Goal: Information Seeking & Learning: Obtain resource

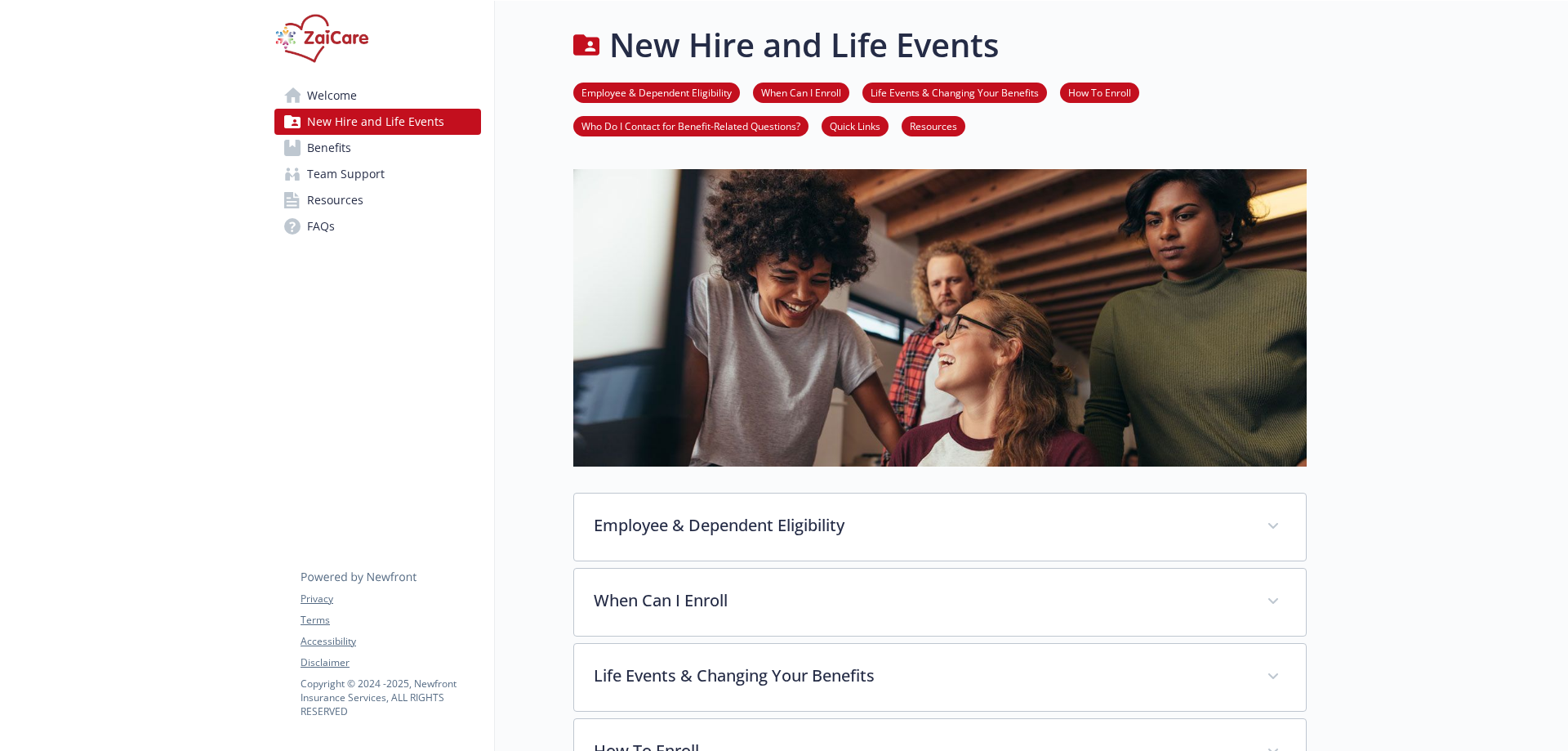
scroll to position [652, 0]
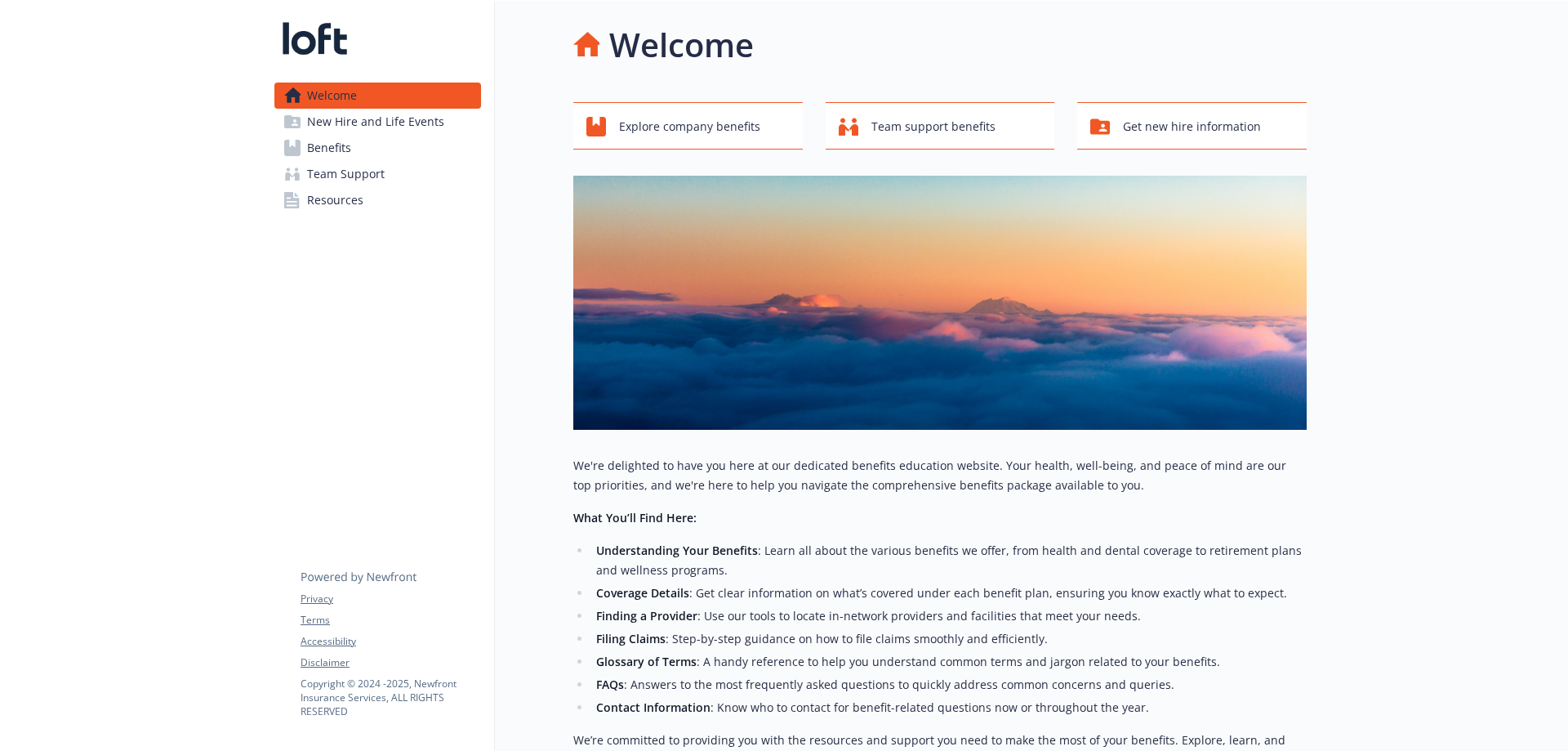
click at [331, 140] on span "Benefits" at bounding box center [328, 148] width 44 height 26
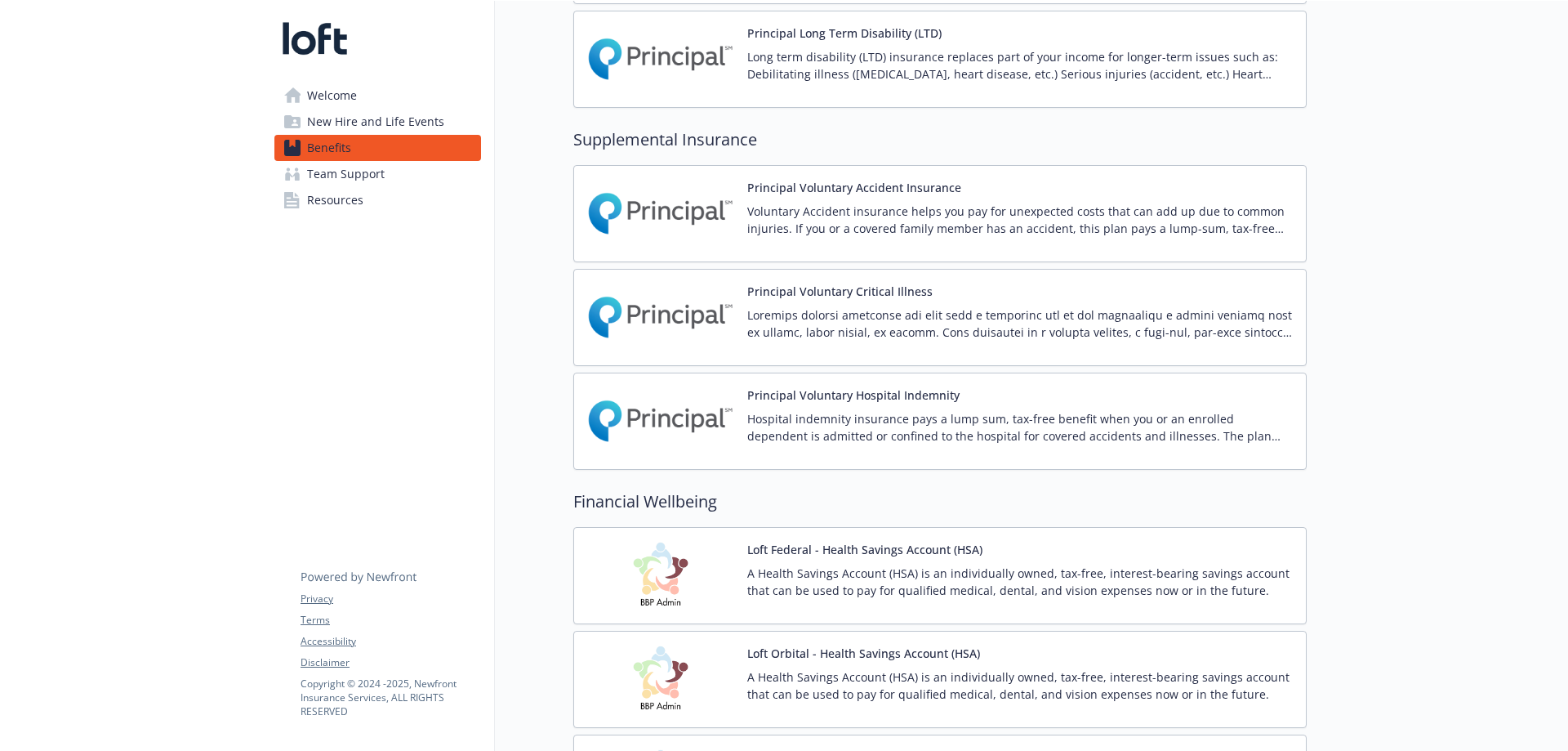
click at [948, 197] on div "Principal Voluntary Accident Insurance Voluntary Accident insurance helps you p…" at bounding box center [1020, 213] width 546 height 70
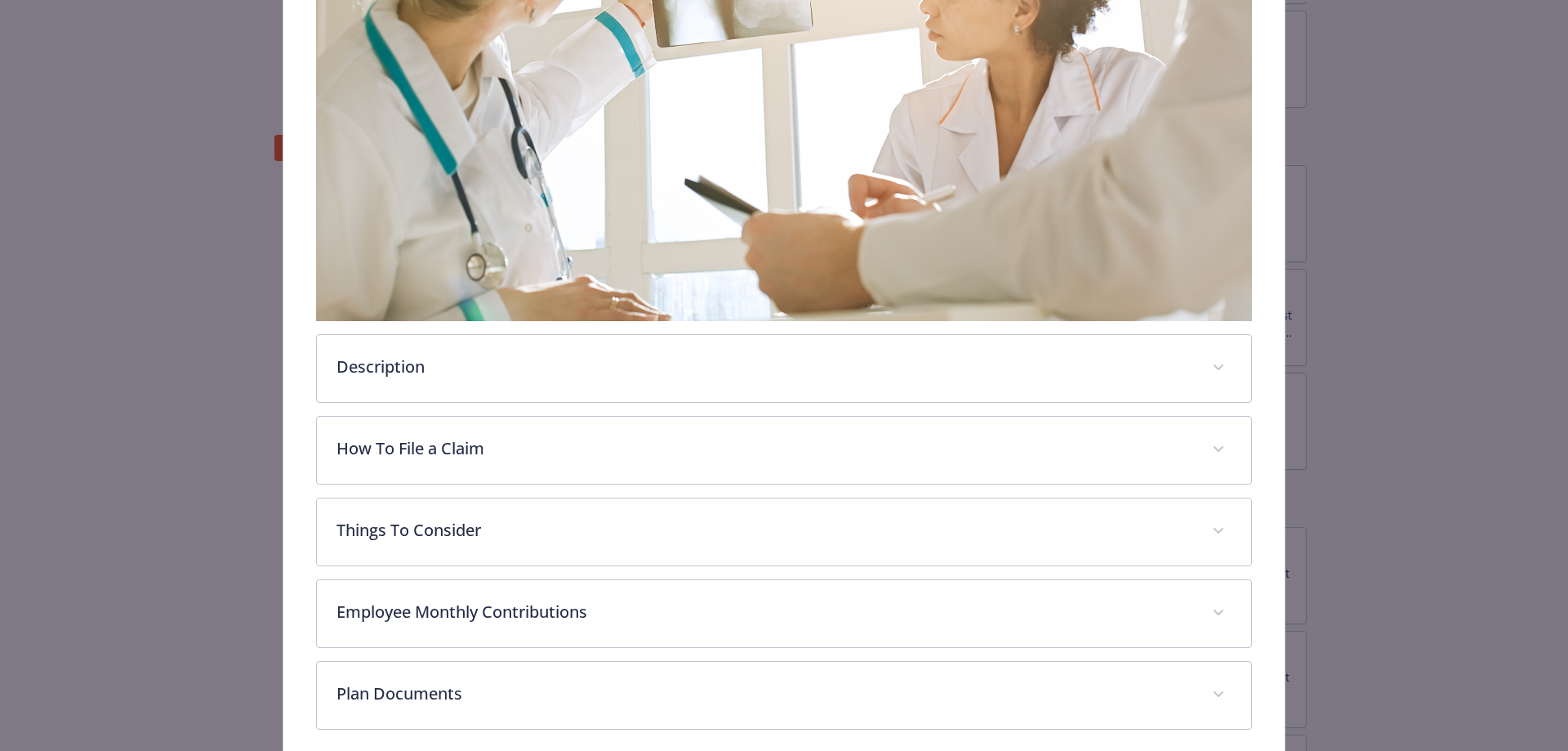
scroll to position [548, 0]
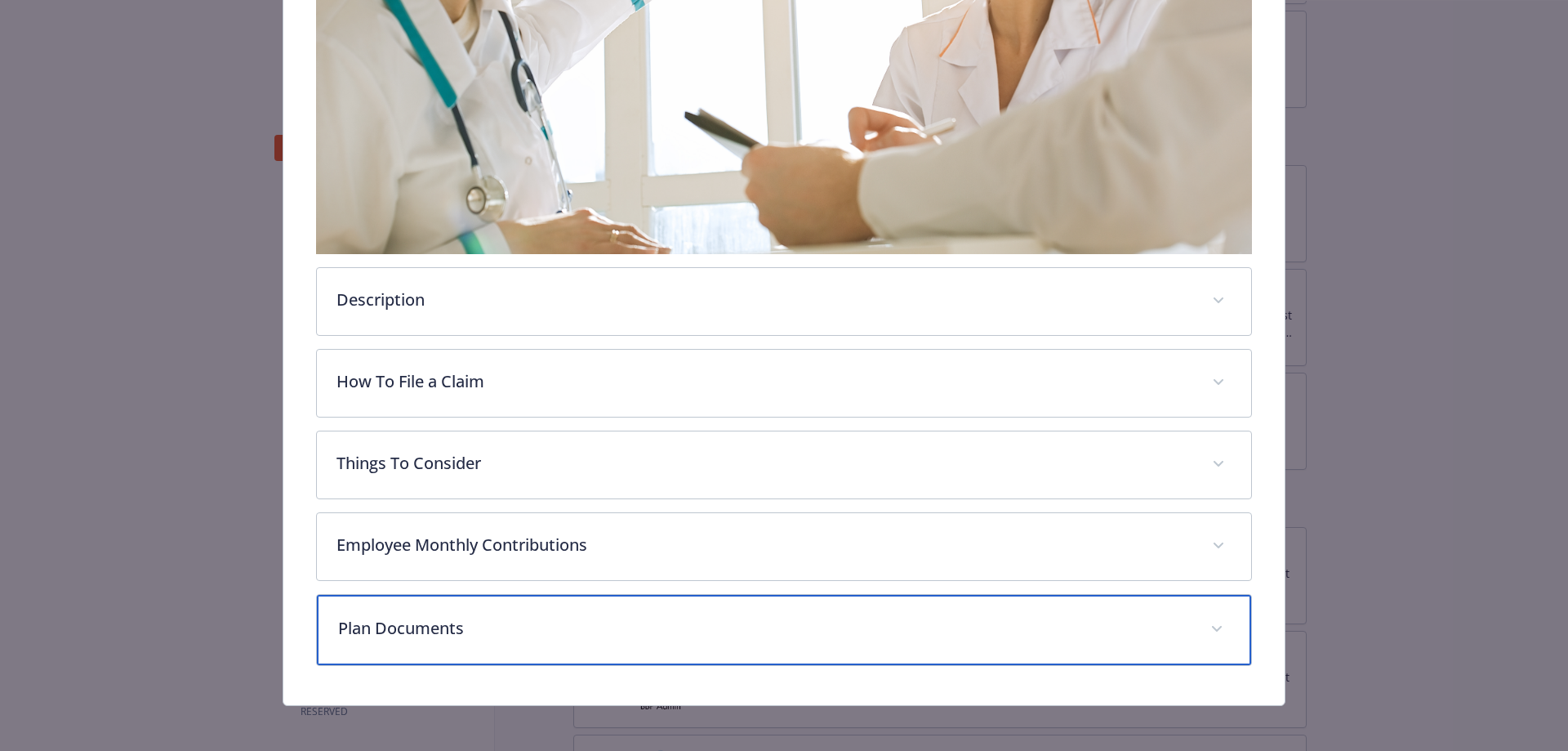
click at [692, 623] on p "Plan Documents" at bounding box center [765, 628] width 853 height 25
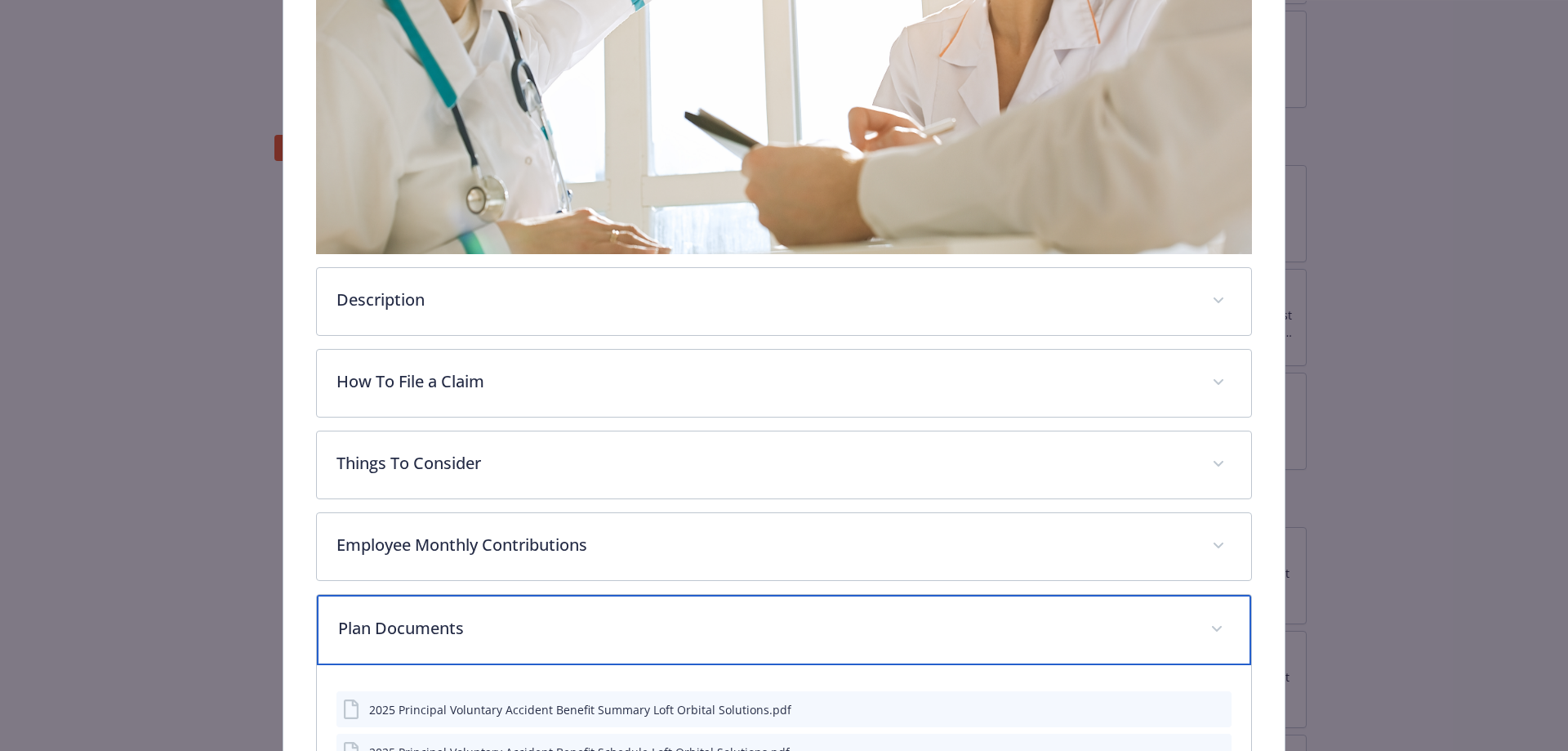
scroll to position [816, 0]
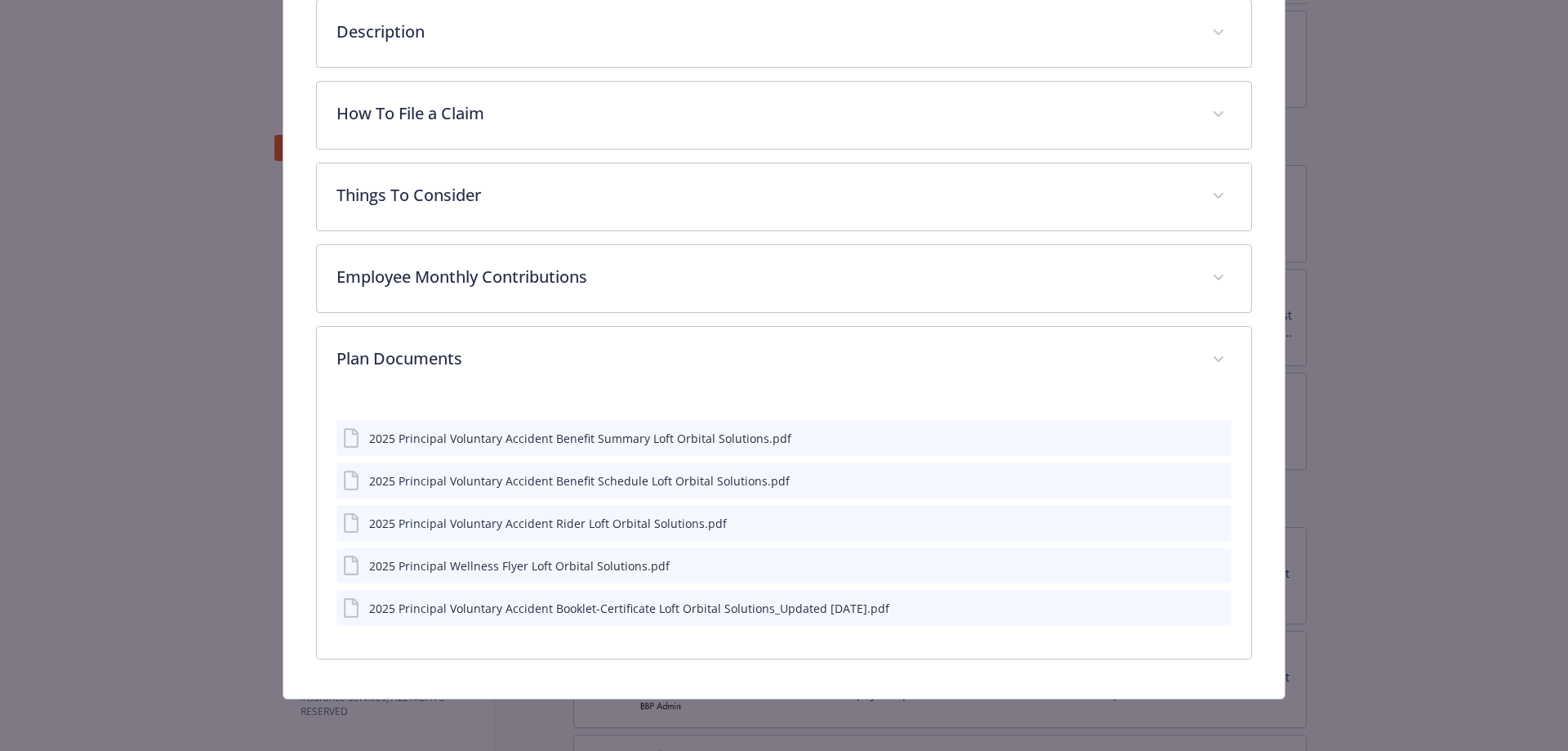
click at [1209, 478] on icon "preview file" at bounding box center [1216, 479] width 15 height 11
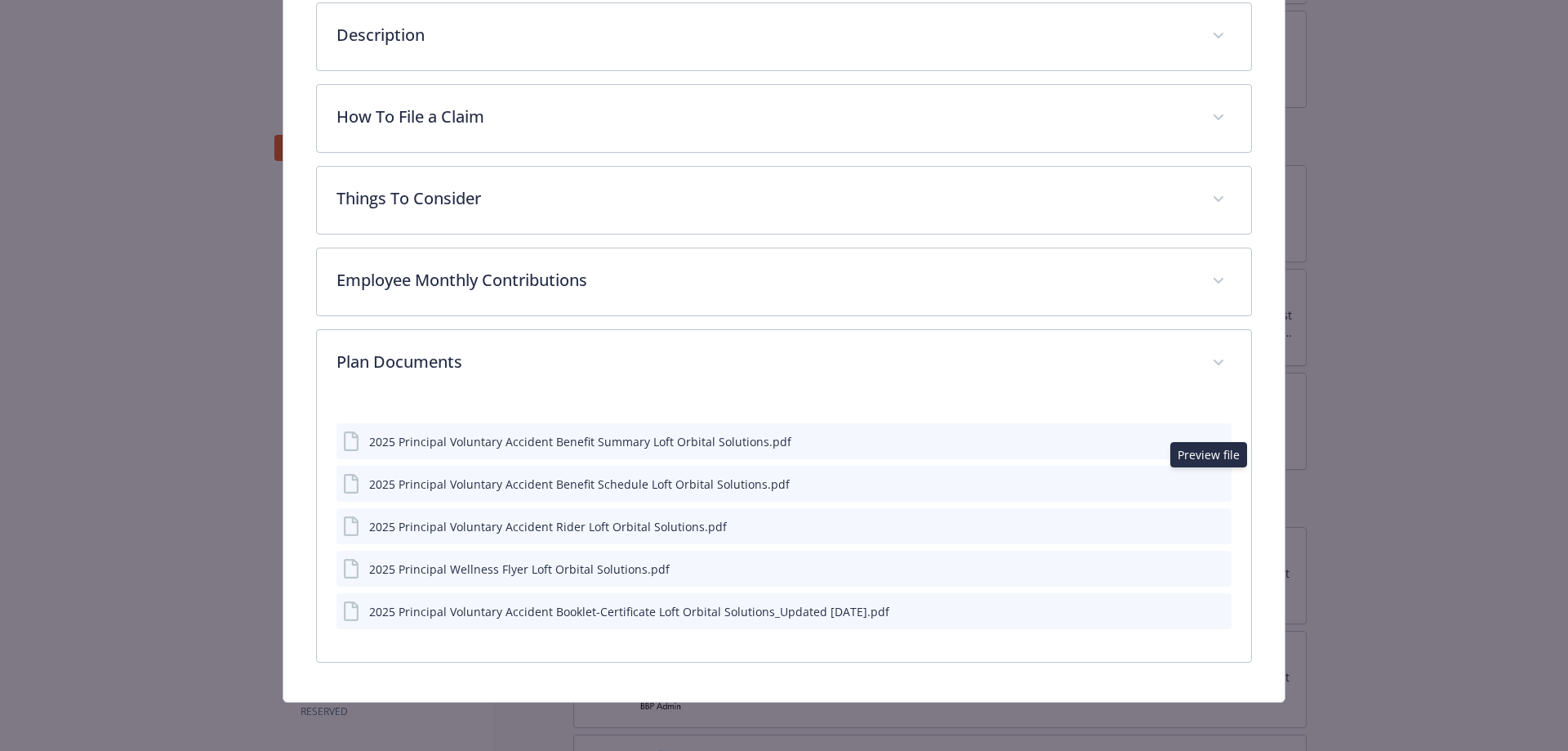
click at [587, 437] on div "2025 Principal Voluntary Accident Benefit Summary Loft Orbital Solutions.pdf" at bounding box center [580, 442] width 422 height 17
click at [1213, 435] on icon "preview file" at bounding box center [1216, 440] width 15 height 11
click at [1209, 480] on icon "preview file" at bounding box center [1216, 482] width 15 height 11
click at [1182, 603] on icon "download file" at bounding box center [1188, 609] width 13 height 13
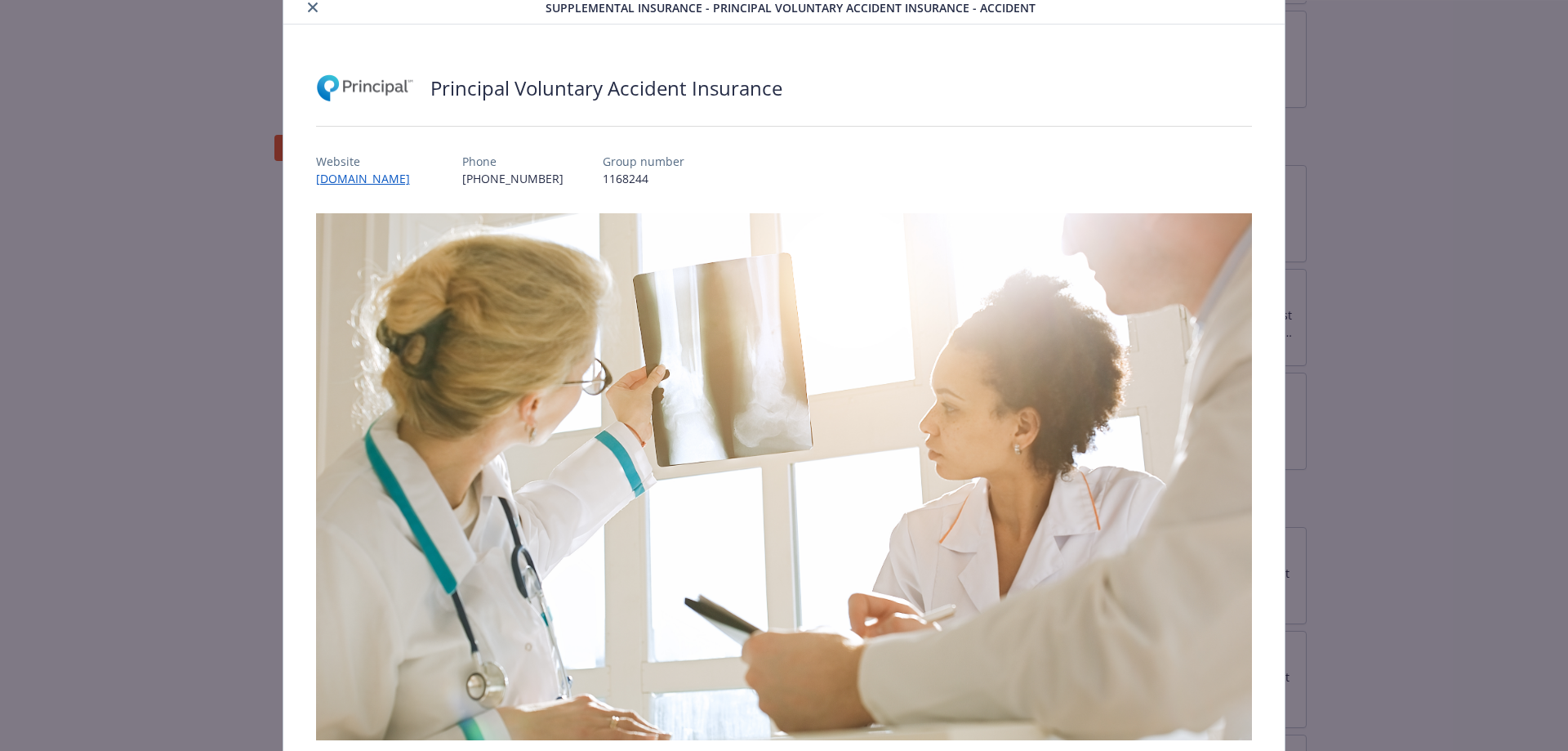
scroll to position [0, 0]
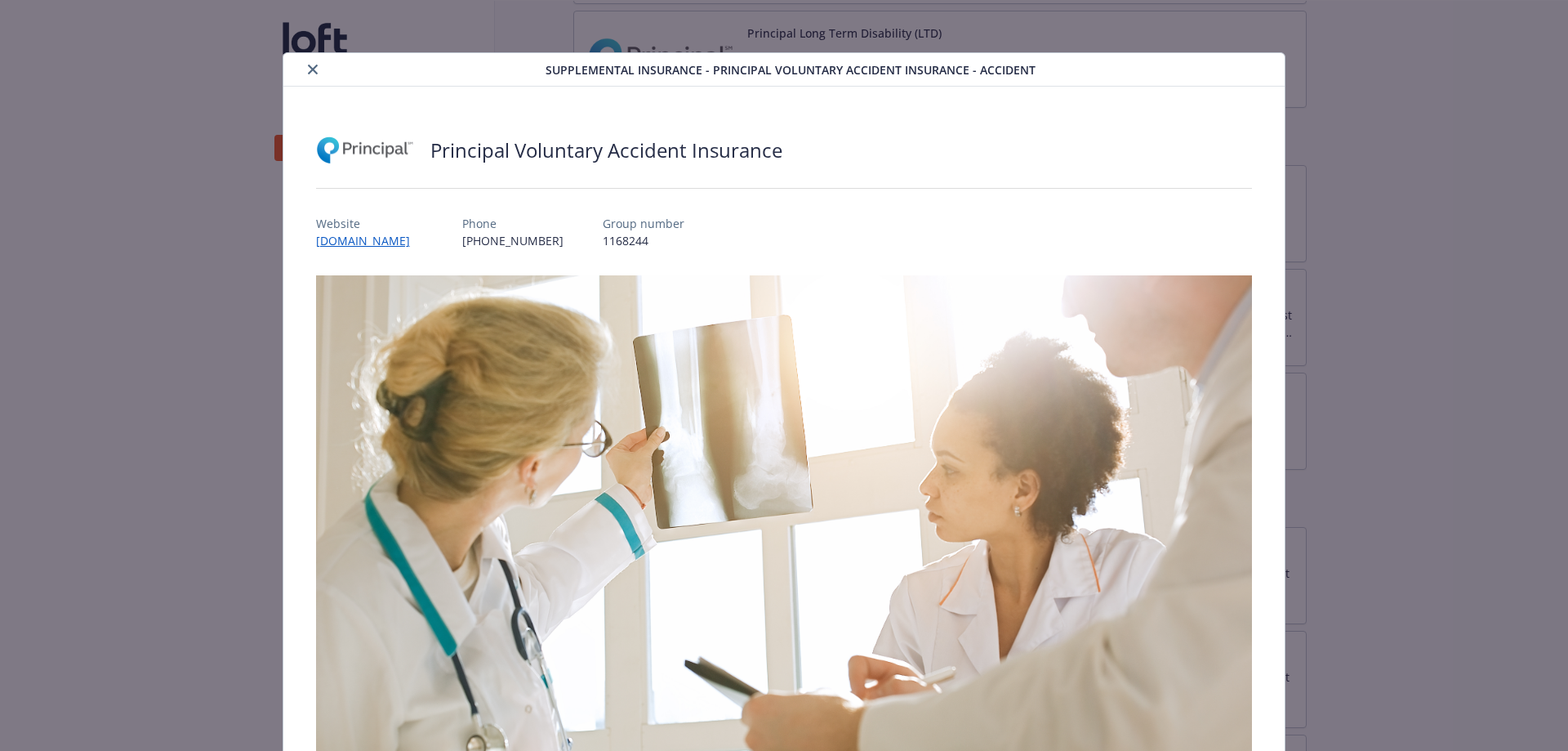
click at [310, 71] on icon "close" at bounding box center [312, 69] width 9 height 9
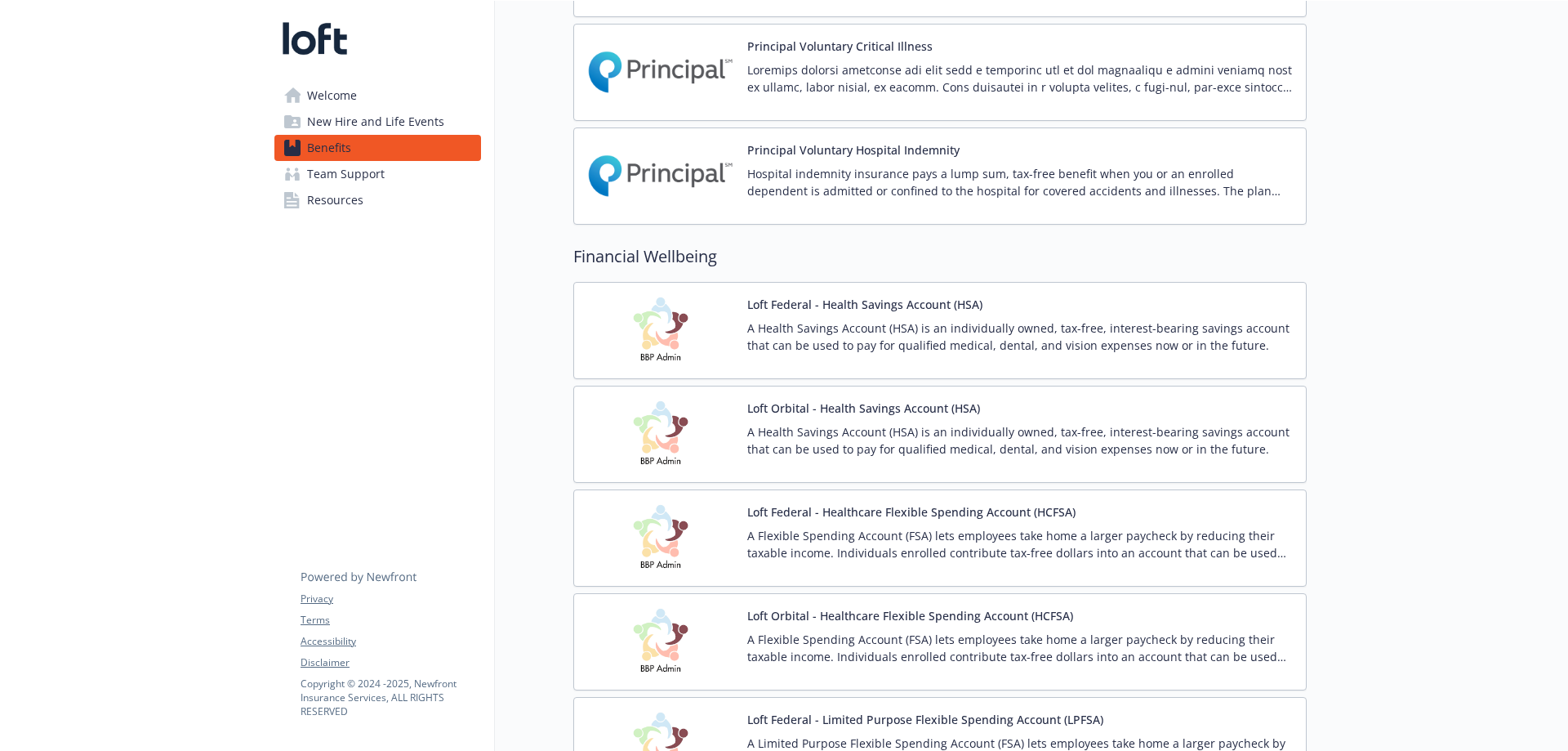
scroll to position [1144, 0]
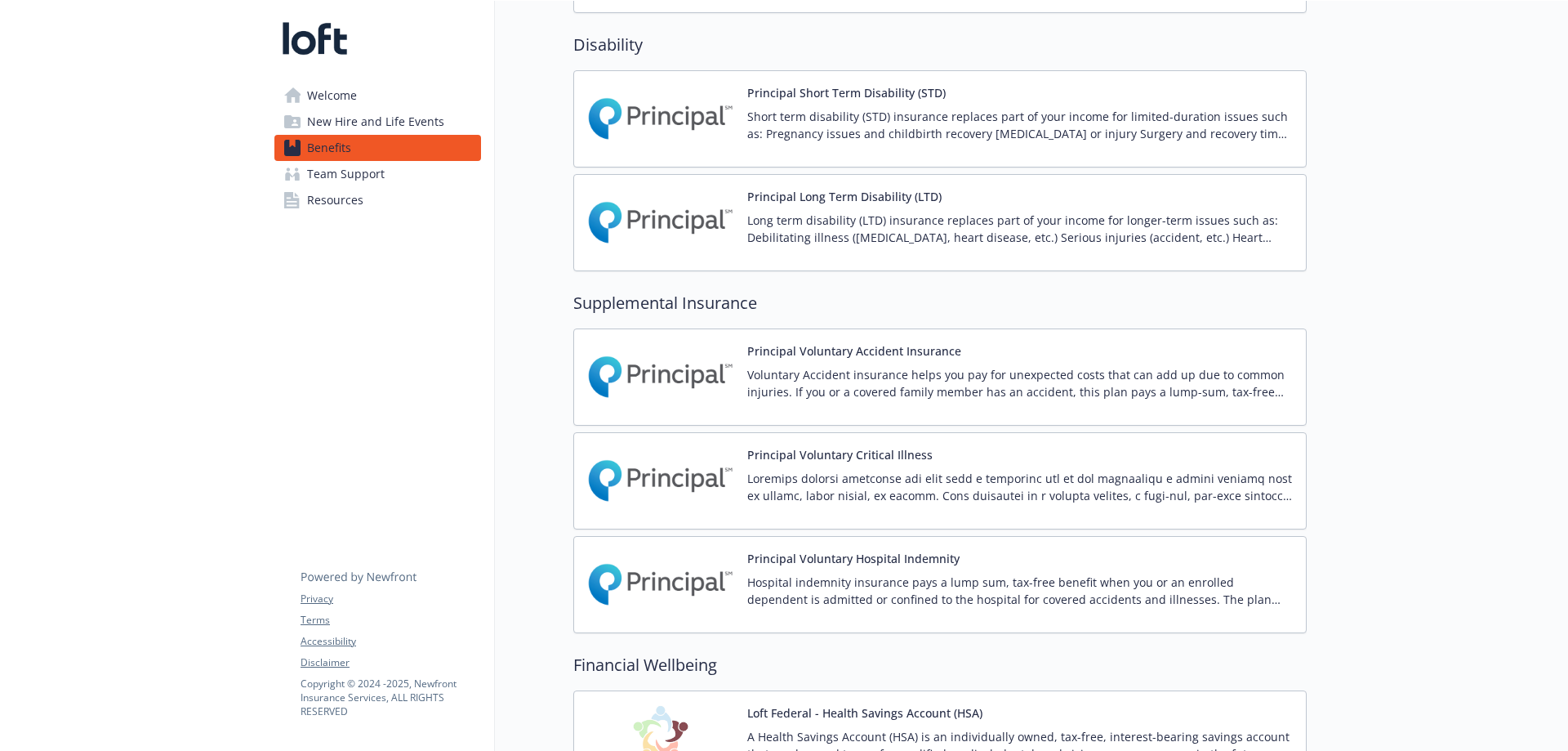
click at [888, 469] on div "Principal Voluntary Critical Illness" at bounding box center [1020, 480] width 546 height 70
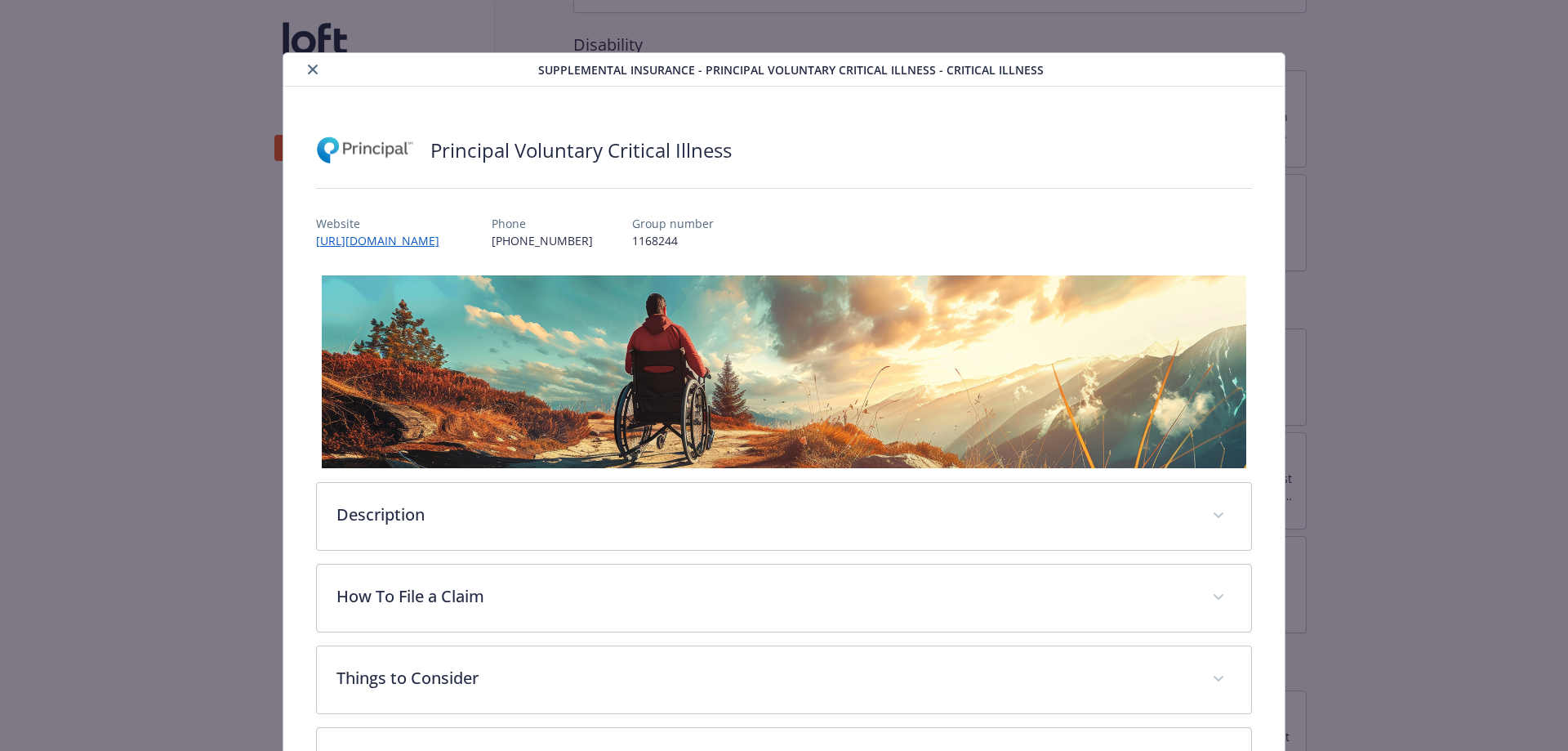
scroll to position [219, 0]
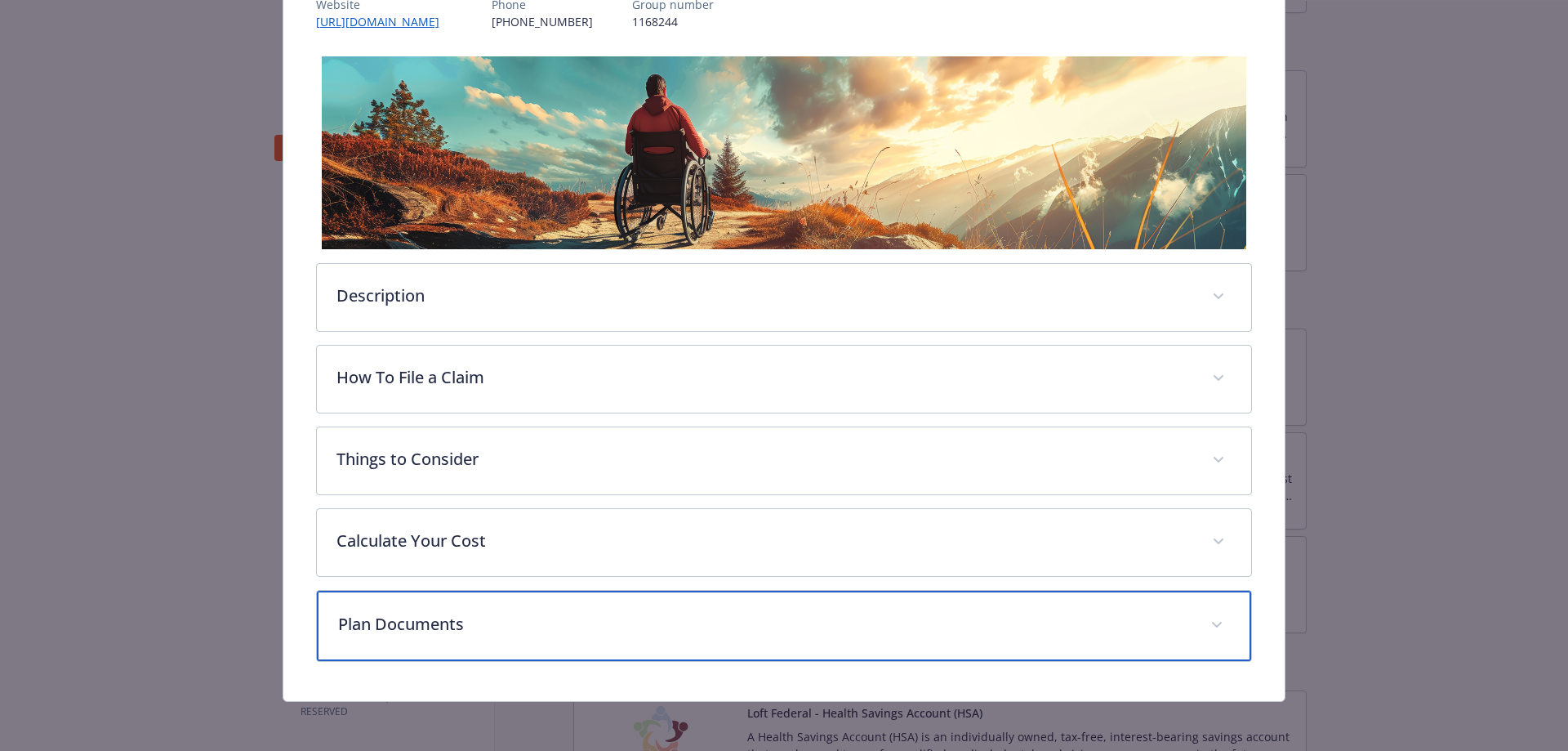
click at [672, 634] on div "Plan Documents" at bounding box center [784, 626] width 935 height 70
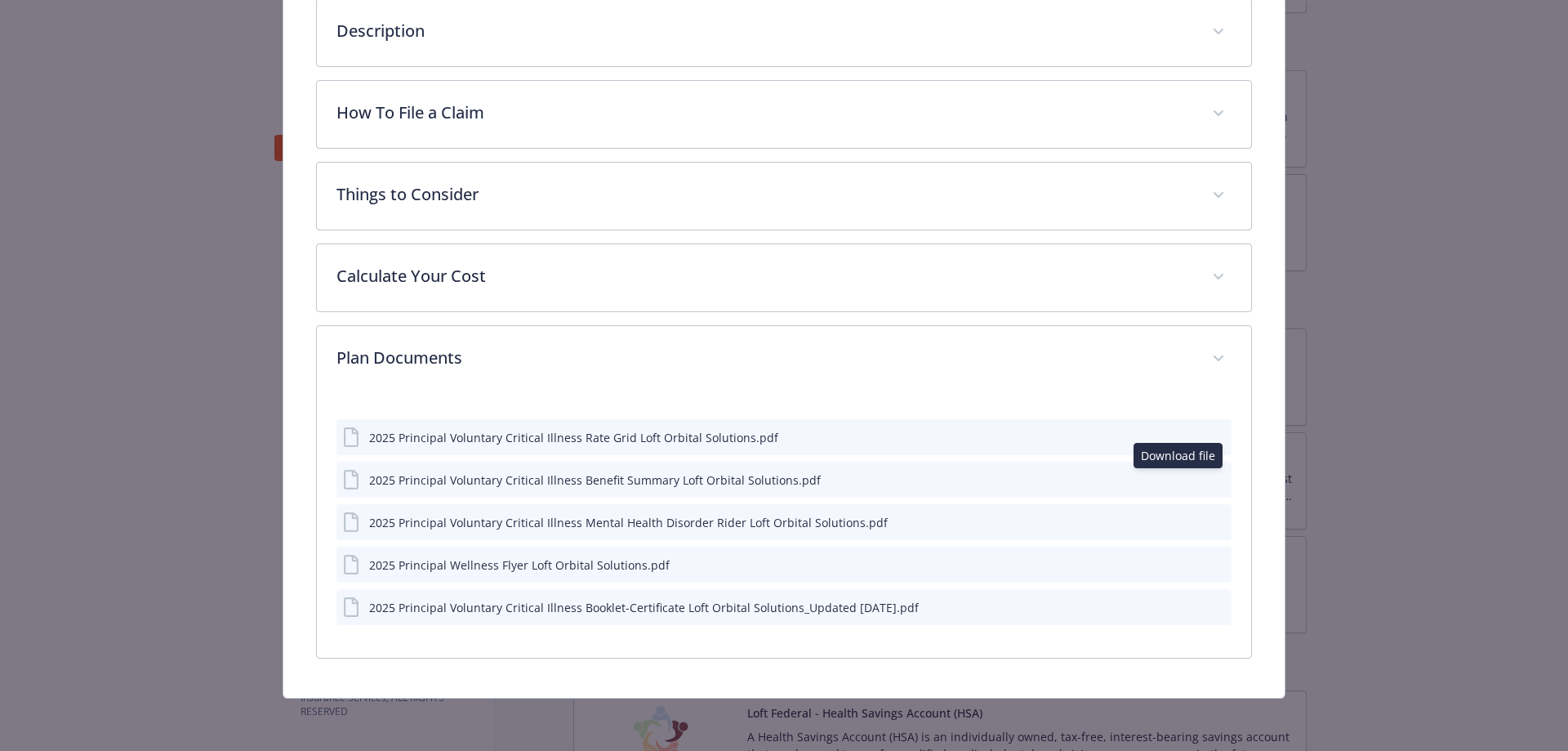
scroll to position [484, 0]
click at [1209, 476] on icon "preview file" at bounding box center [1216, 478] width 15 height 11
click at [1182, 604] on icon "download file" at bounding box center [1188, 606] width 13 height 13
click at [696, 580] on div "2025 Principal Wellness Flyer Loft Orbital Solutions.pdf" at bounding box center [784, 565] width 896 height 36
click at [1209, 566] on icon "preview file" at bounding box center [1216, 563] width 15 height 11
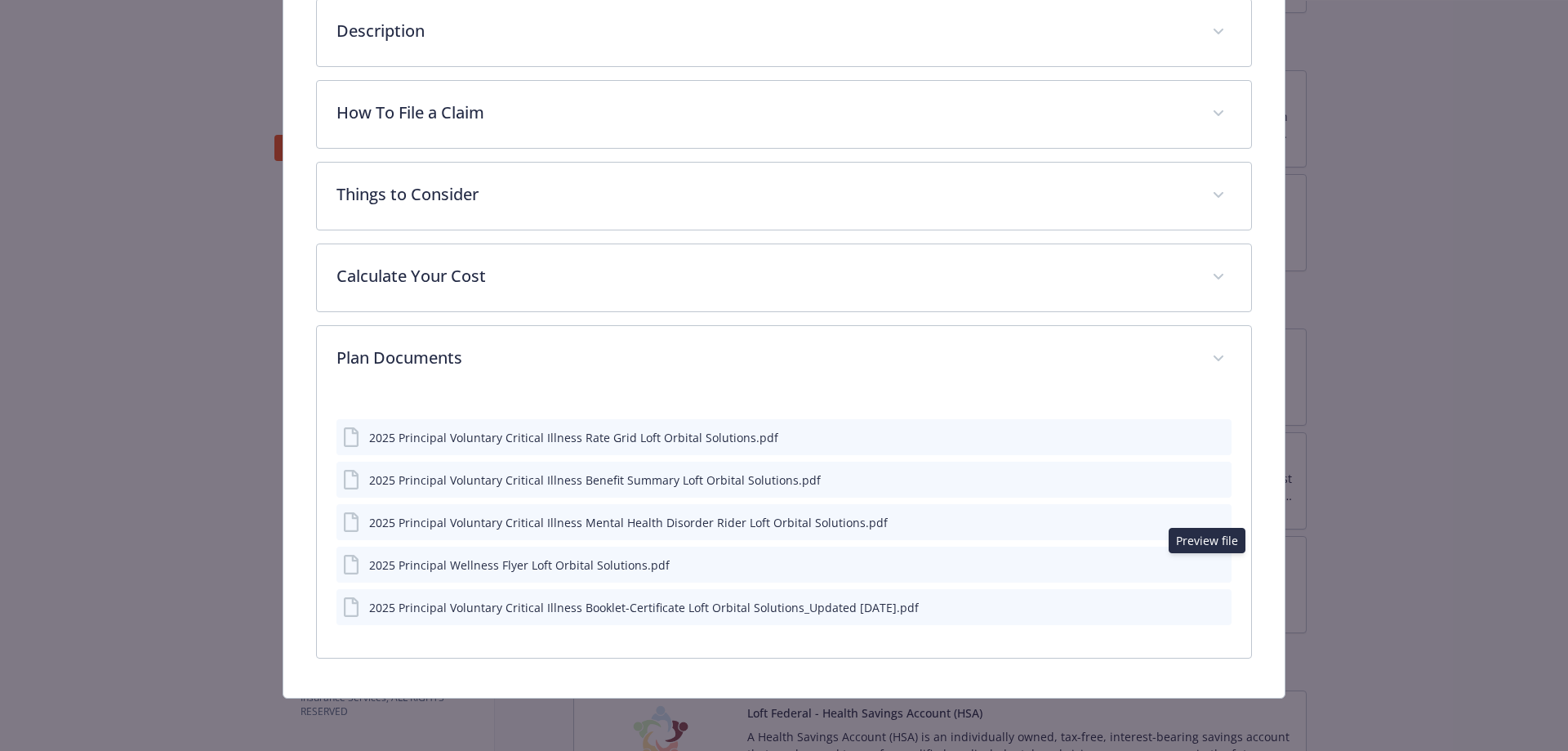
click at [1209, 437] on icon "preview file" at bounding box center [1216, 436] width 15 height 11
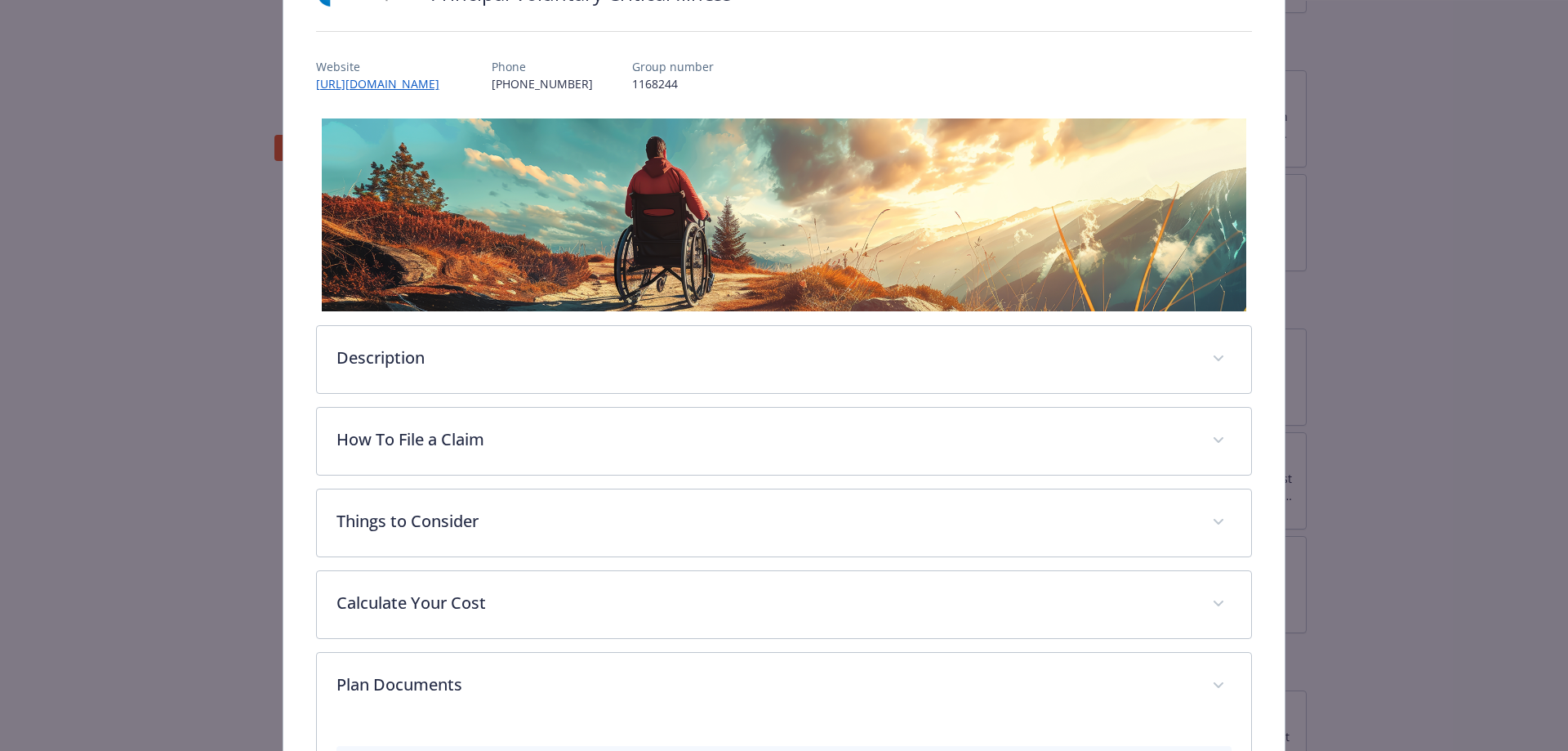
scroll to position [0, 0]
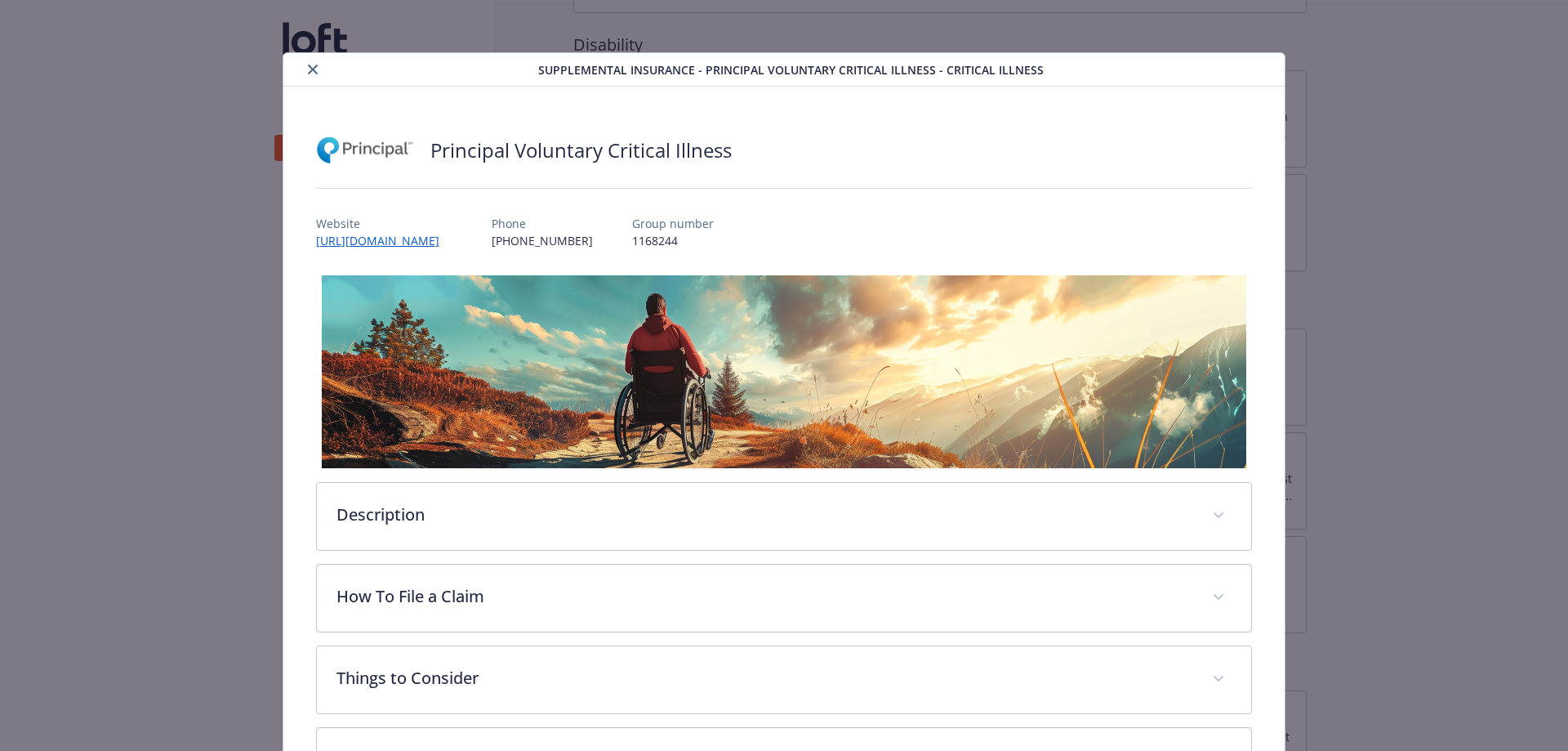
click at [310, 71] on icon "close" at bounding box center [312, 69] width 9 height 9
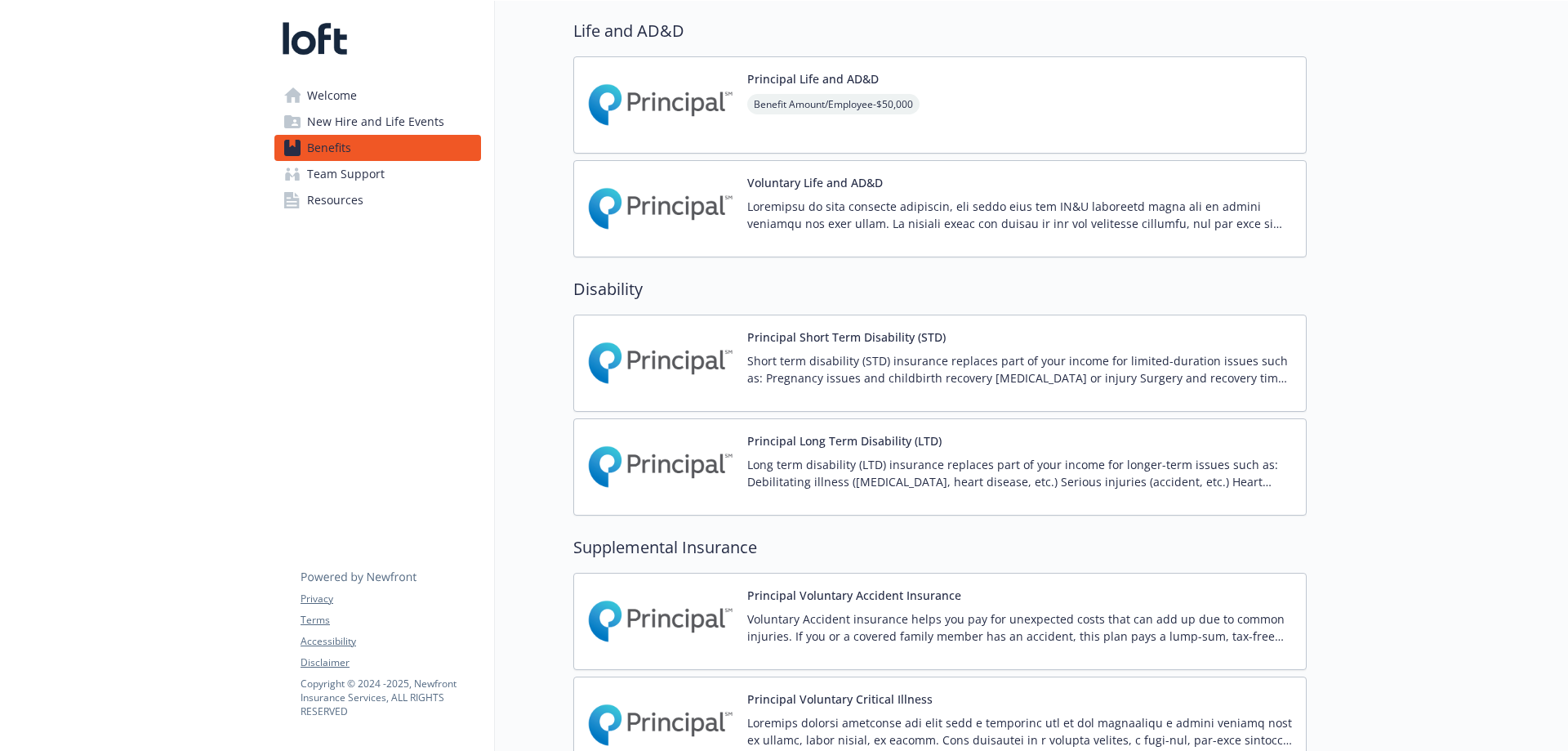
scroll to position [735, 0]
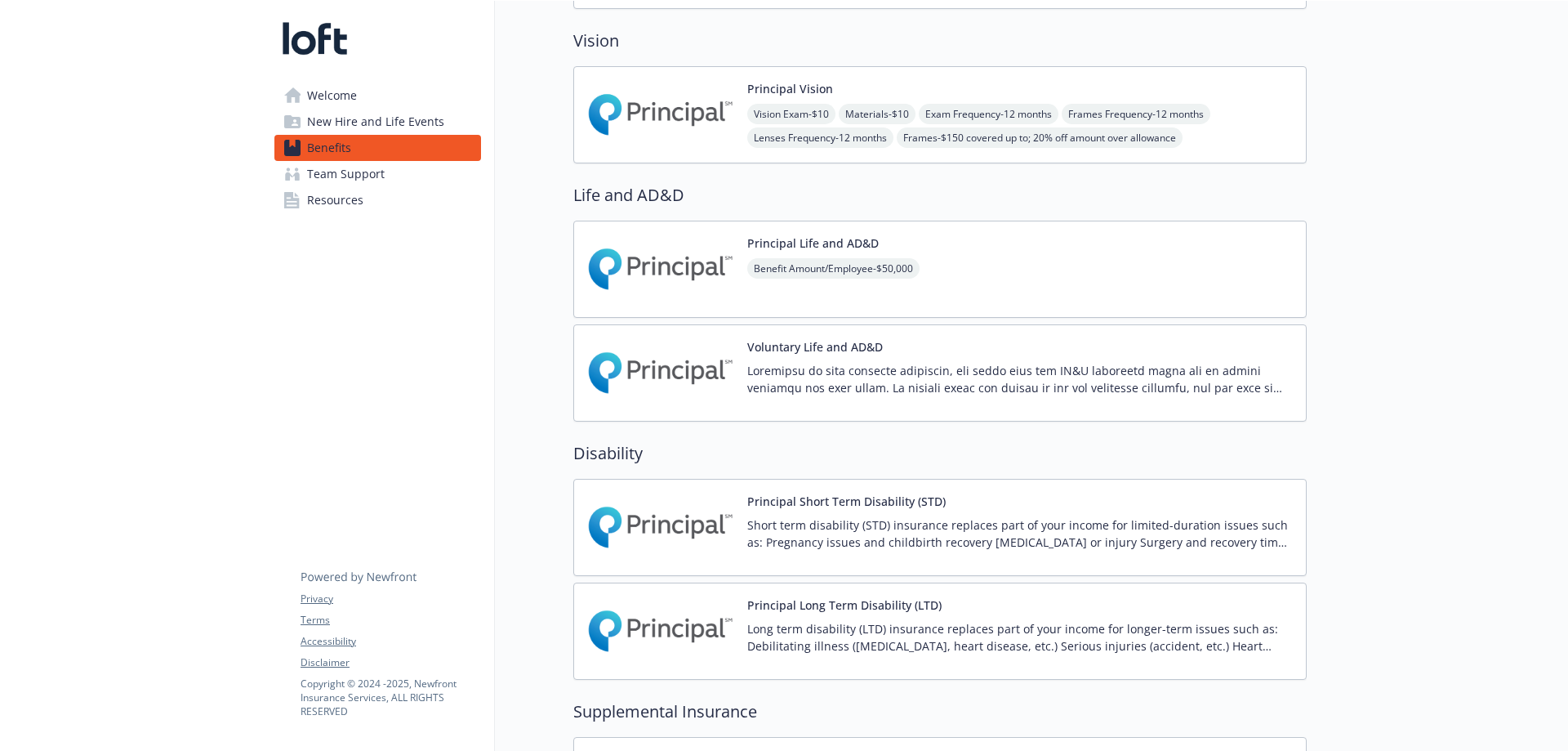
click at [953, 259] on div "Principal Life and AD&D Benefit Amount/Employee - $50,000" at bounding box center [940, 269] width 734 height 97
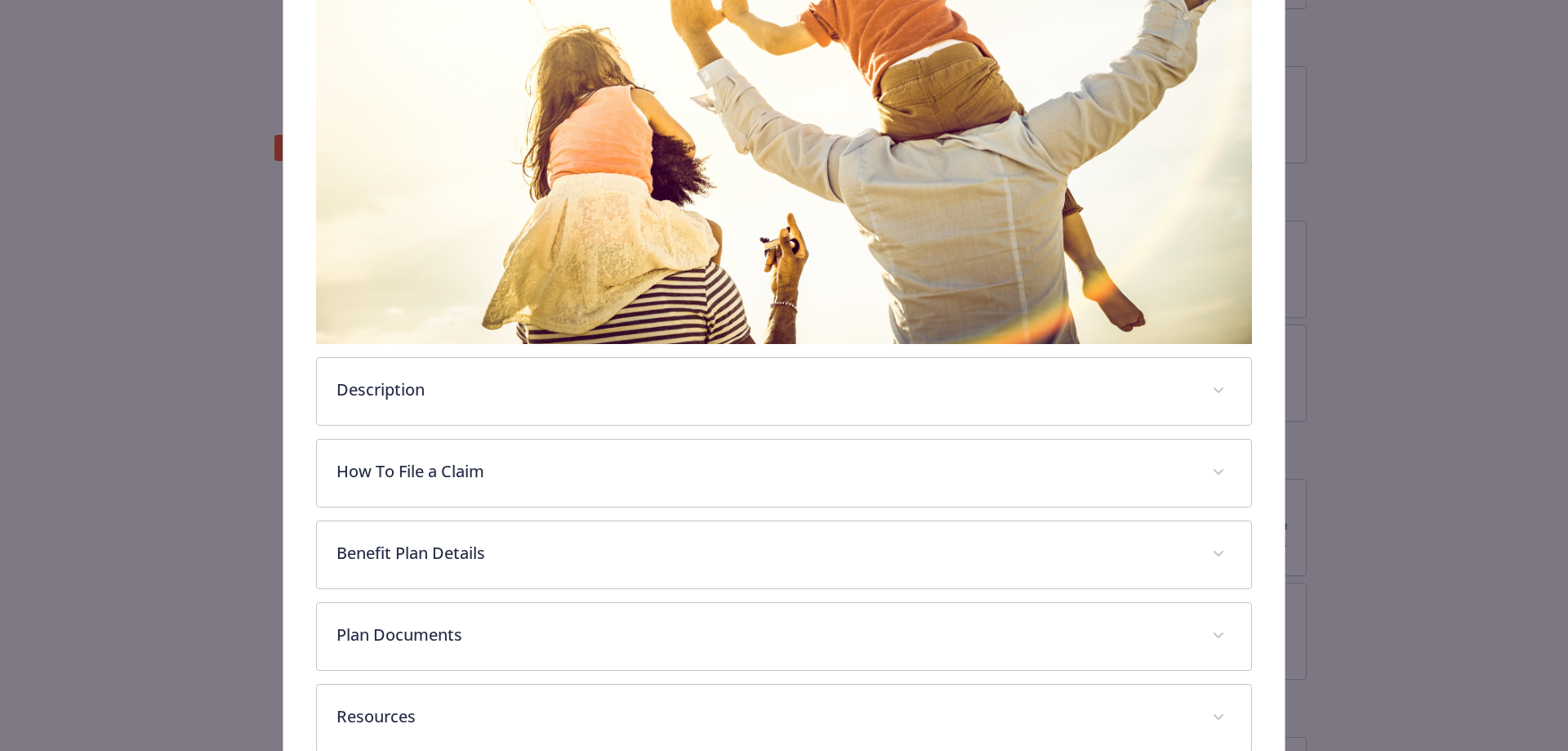
scroll to position [619, 0]
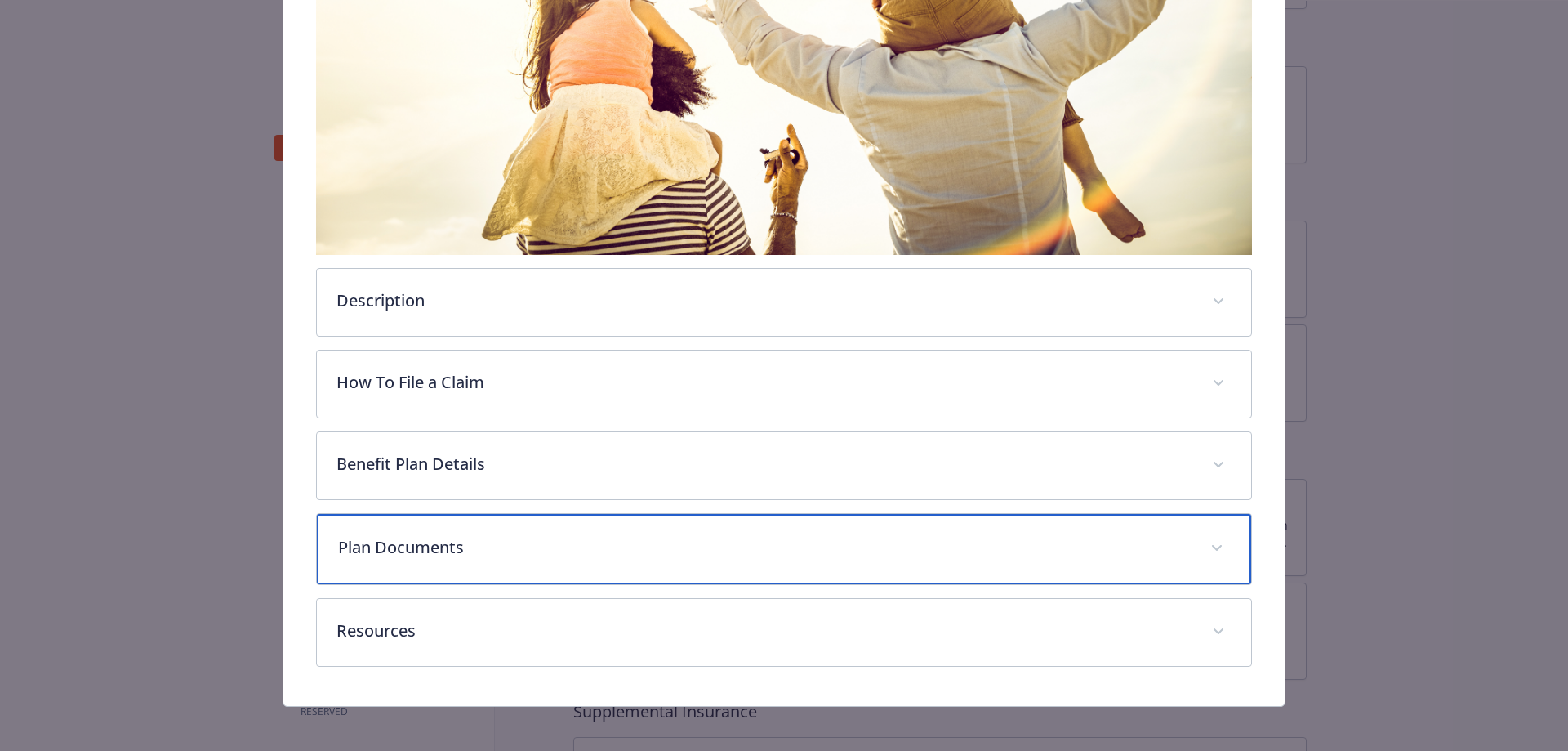
click at [839, 543] on p "Plan Documents" at bounding box center [765, 547] width 853 height 25
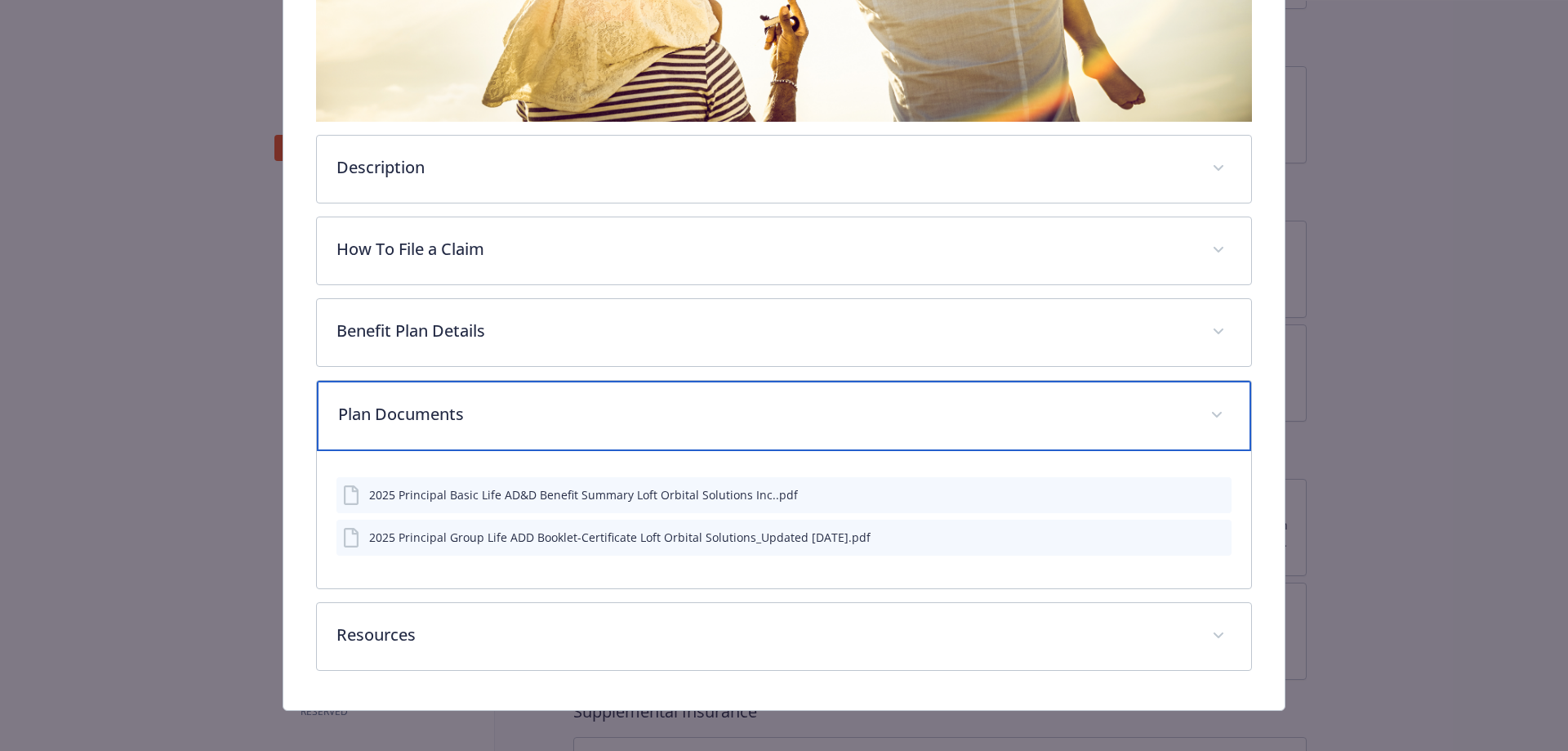
scroll to position [759, 0]
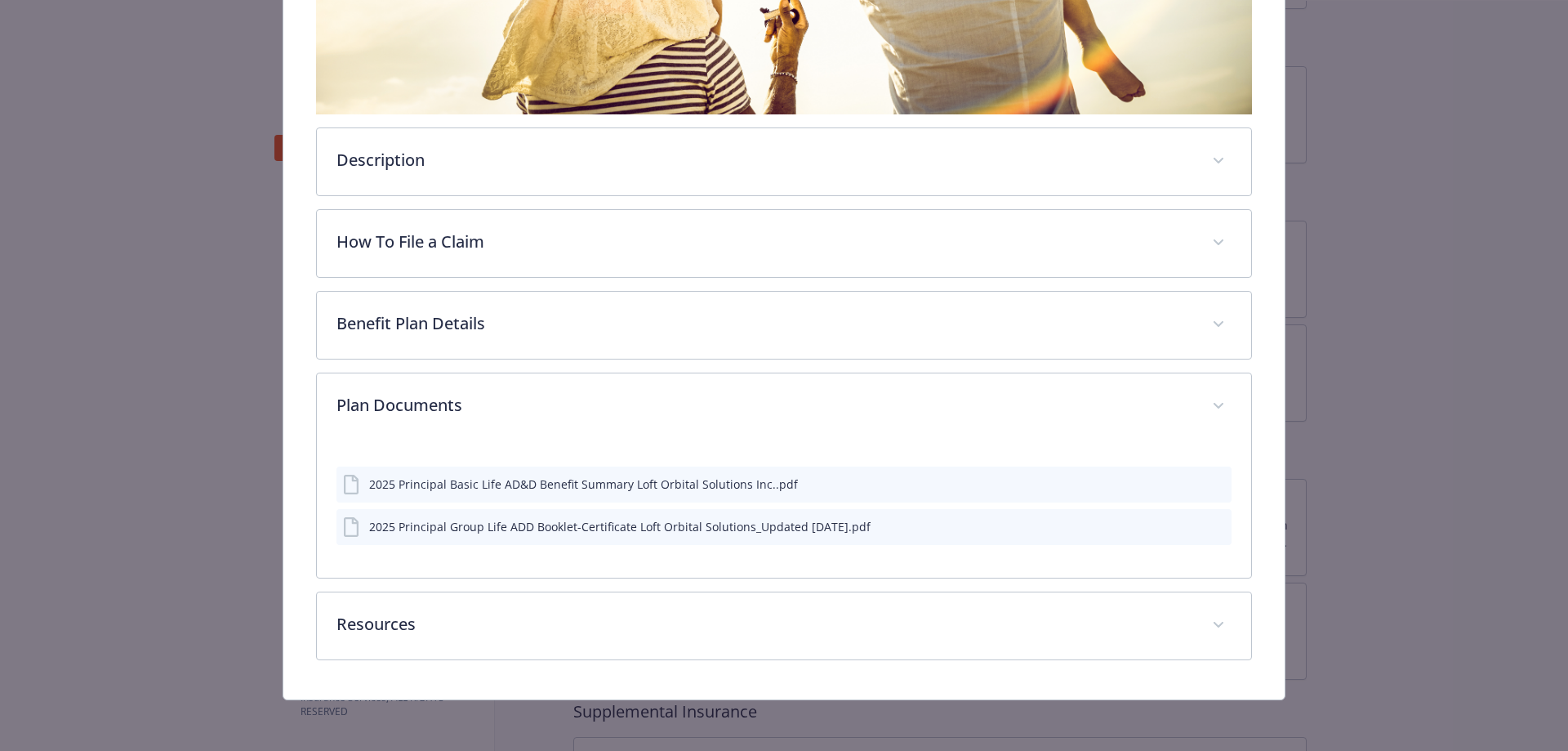
click at [1209, 478] on icon "preview file" at bounding box center [1216, 482] width 15 height 11
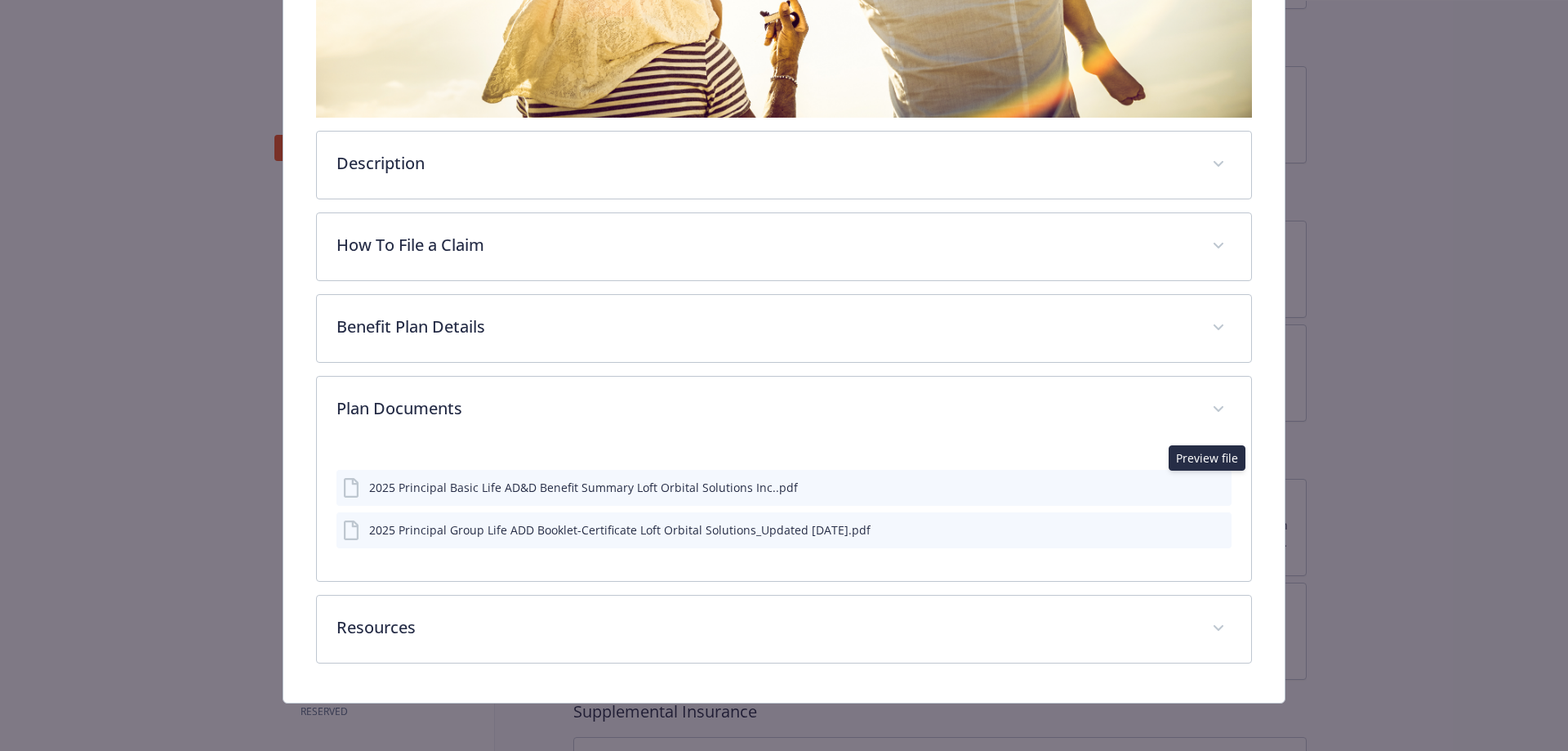
click at [1184, 522] on icon "download file" at bounding box center [1189, 526] width 10 height 9
